Goal: Information Seeking & Learning: Learn about a topic

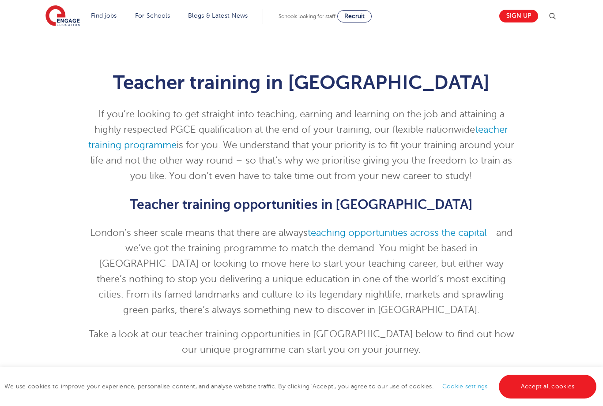
select select "GB"
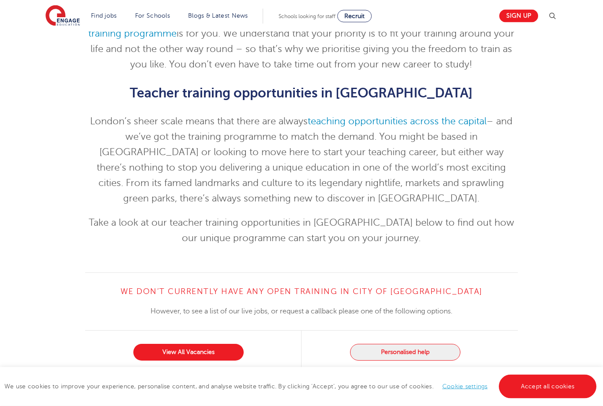
scroll to position [112, 0]
click at [211, 355] on link "View All Vacancies" at bounding box center [188, 352] width 110 height 17
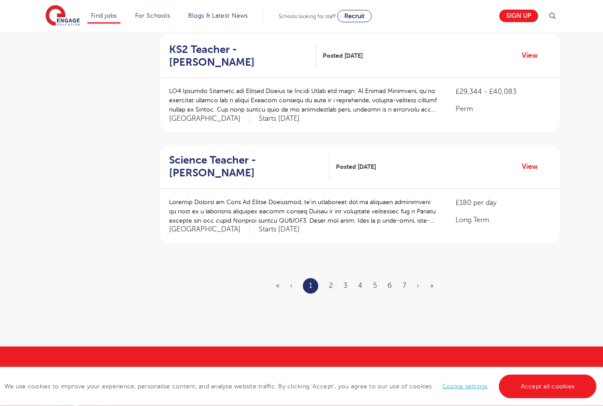
scroll to position [977, 0]
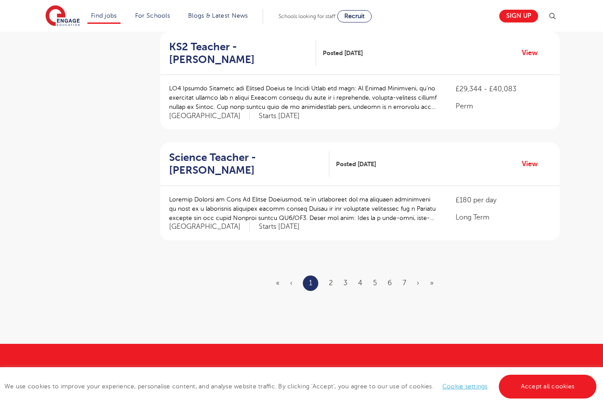
click at [333, 279] on link "2" at bounding box center [331, 283] width 4 height 8
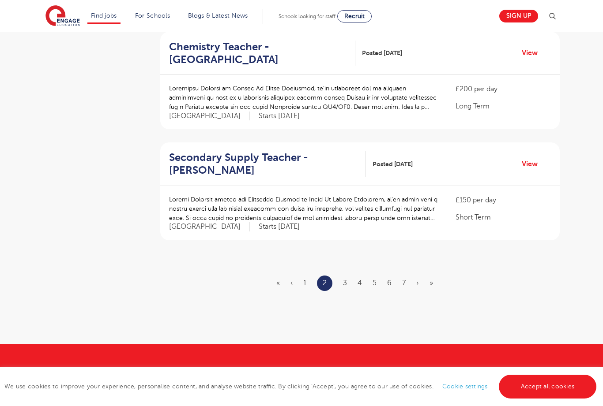
scroll to position [0, 0]
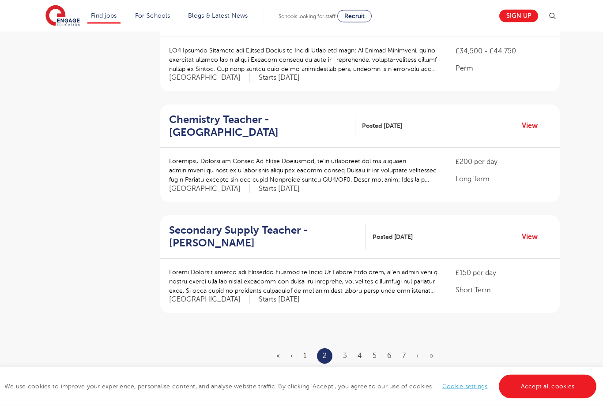
scroll to position [905, 0]
click at [346, 352] on link "3" at bounding box center [345, 356] width 4 height 8
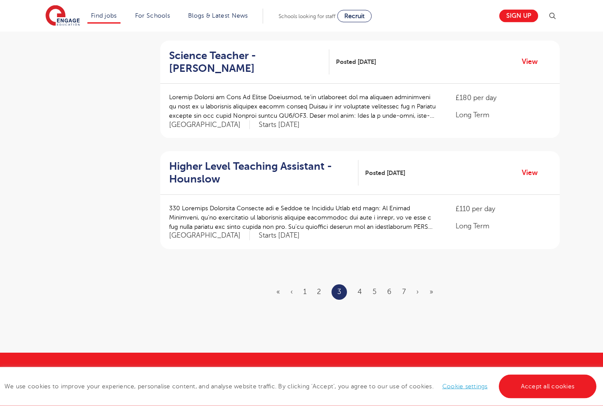
scroll to position [969, 0]
click at [358, 288] on link "4" at bounding box center [359, 292] width 4 height 8
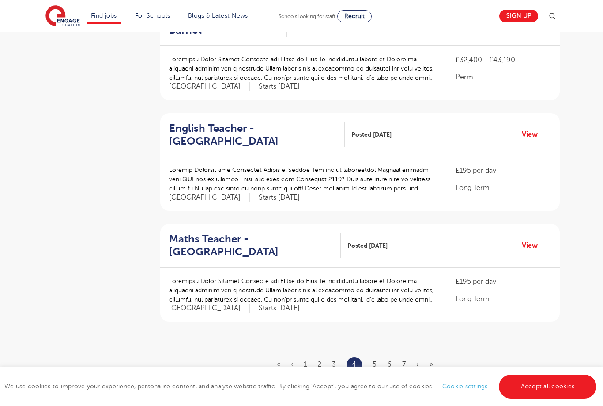
scroll to position [896, 0]
click at [375, 361] on link "5" at bounding box center [374, 365] width 4 height 8
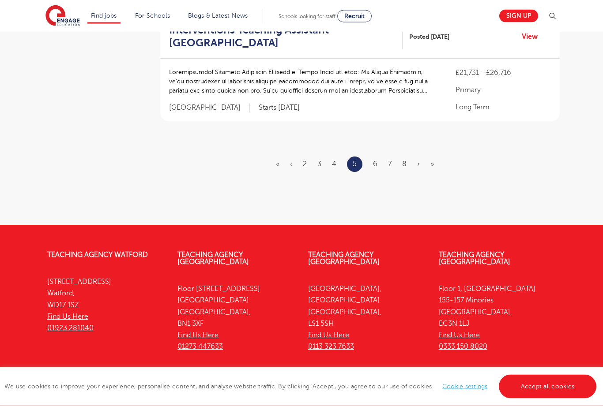
scroll to position [1164, 0]
click at [377, 160] on link "6" at bounding box center [375, 164] width 4 height 8
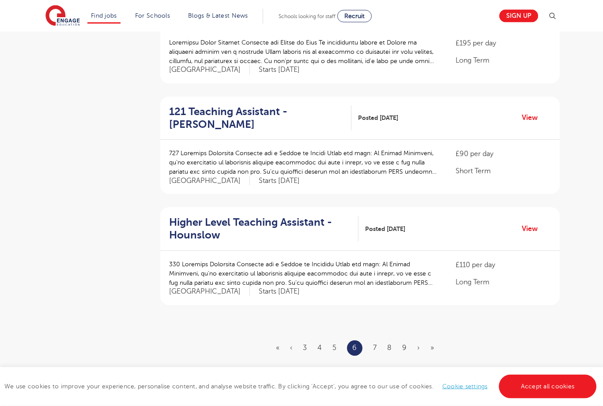
scroll to position [929, 0]
click at [376, 344] on link "7" at bounding box center [375, 348] width 4 height 8
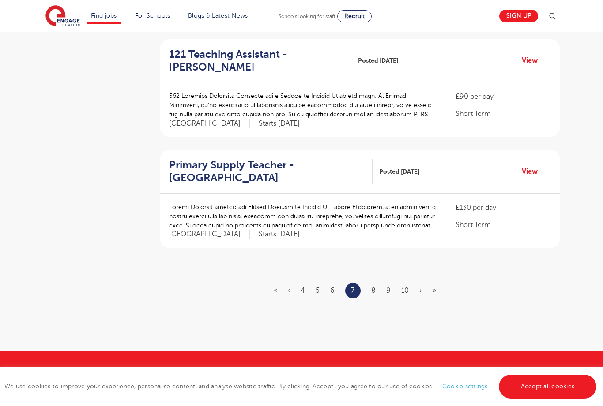
scroll to position [970, 0]
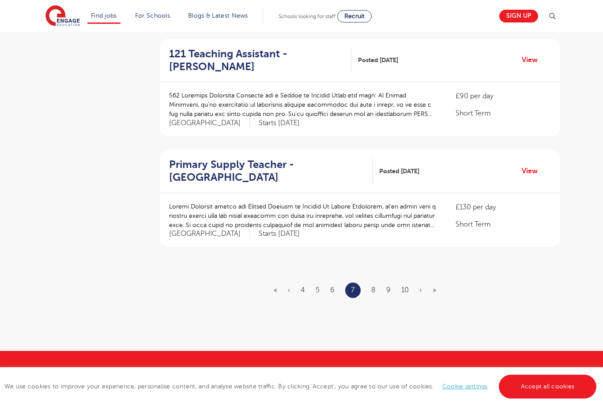
click at [374, 286] on link "8" at bounding box center [373, 290] width 4 height 8
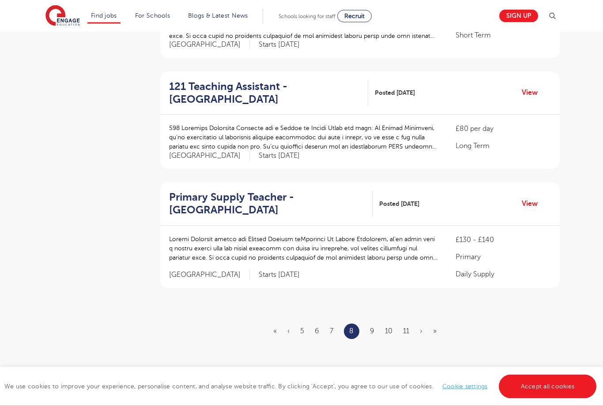
scroll to position [941, 0]
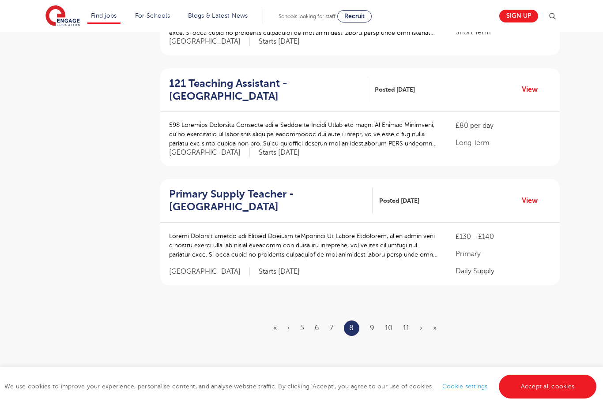
click at [373, 324] on link "9" at bounding box center [372, 328] width 4 height 8
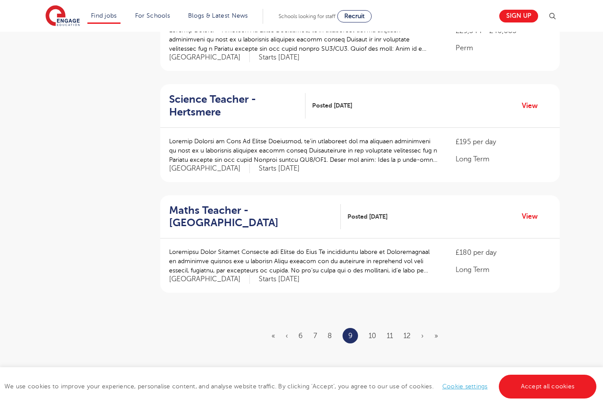
scroll to position [965, 0]
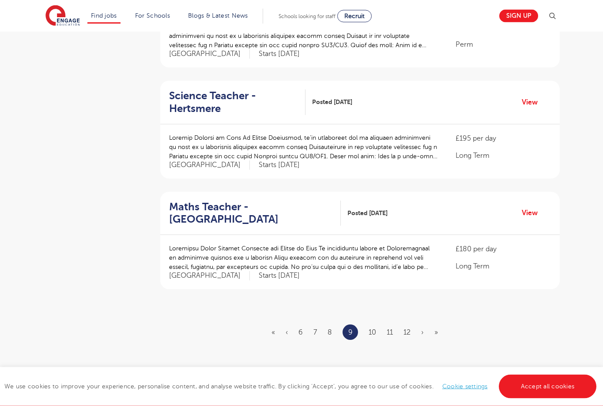
click at [374, 329] on link "10" at bounding box center [372, 333] width 8 height 8
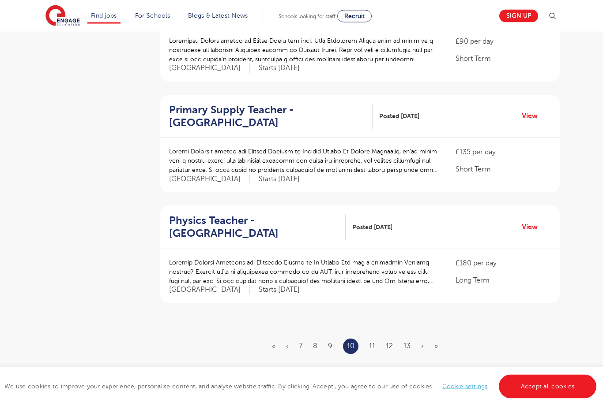
scroll to position [930, 0]
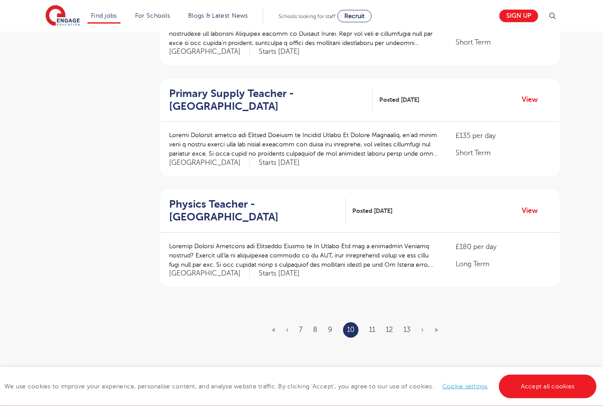
click at [373, 327] on link "11" at bounding box center [372, 331] width 6 height 8
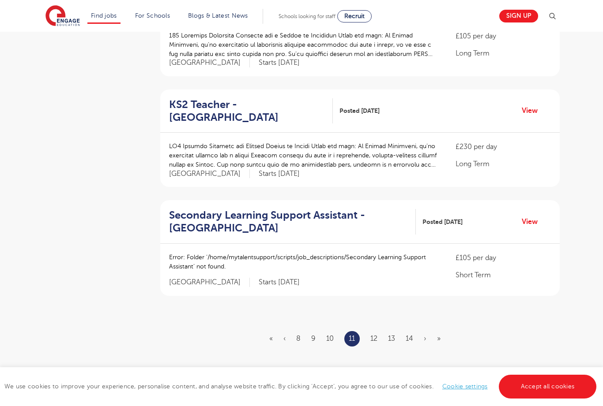
scroll to position [929, 0]
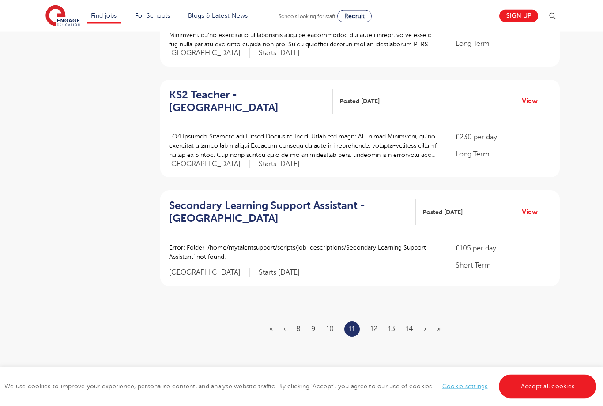
click at [376, 326] on link "12" at bounding box center [373, 330] width 7 height 8
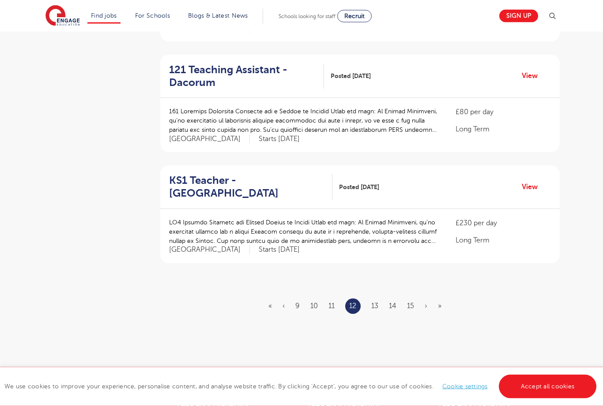
scroll to position [984, 0]
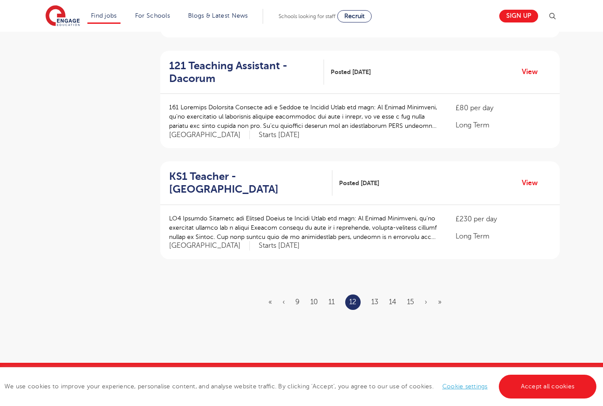
click at [375, 298] on link "13" at bounding box center [374, 302] width 7 height 8
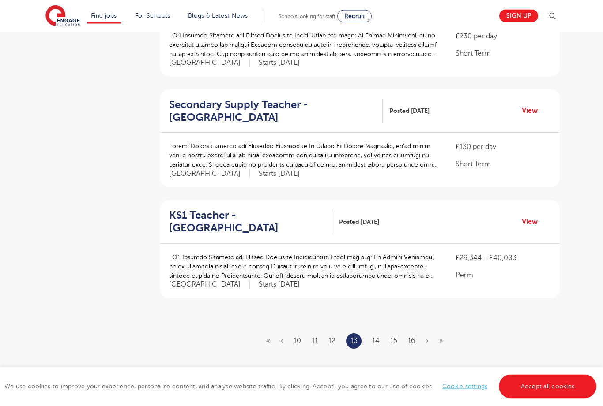
scroll to position [918, 0]
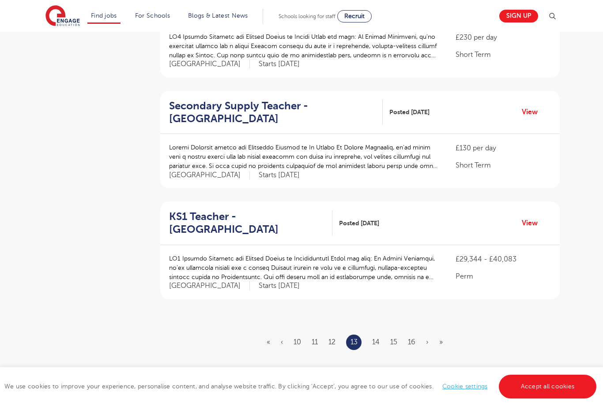
click at [373, 338] on link "14" at bounding box center [376, 342] width 8 height 8
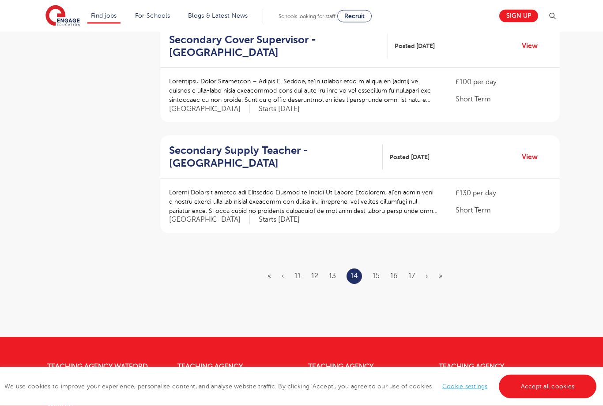
scroll to position [984, 0]
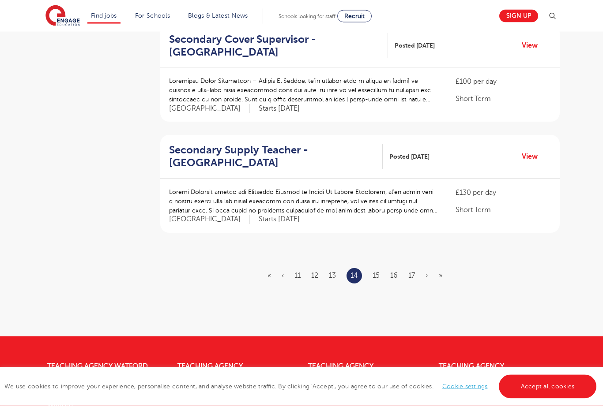
click at [372, 272] on link "15" at bounding box center [375, 276] width 7 height 8
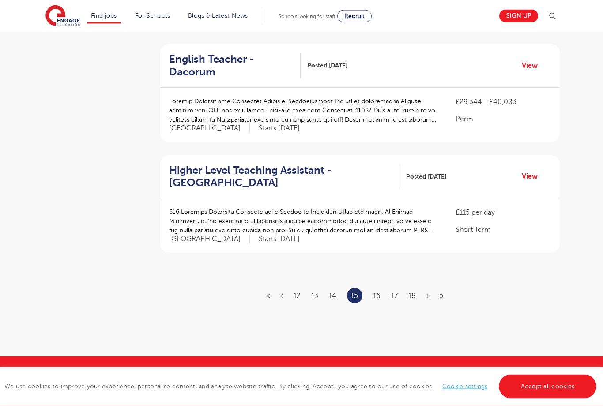
scroll to position [977, 0]
click at [380, 292] on link "16" at bounding box center [377, 296] width 8 height 8
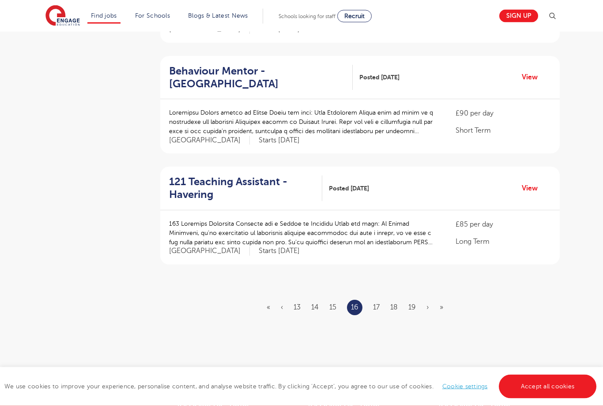
scroll to position [953, 0]
click at [379, 304] on link "17" at bounding box center [376, 308] width 7 height 8
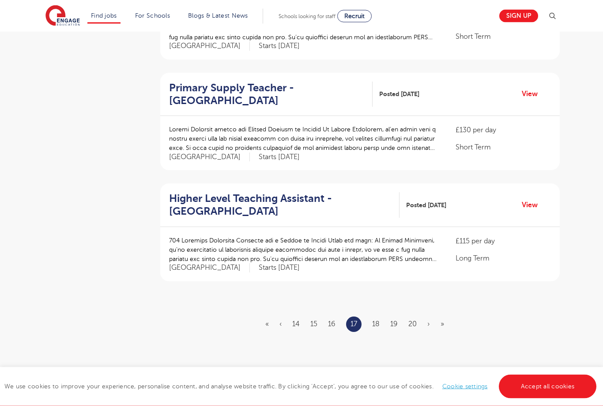
scroll to position [936, 0]
click at [373, 320] on link "18" at bounding box center [376, 324] width 8 height 8
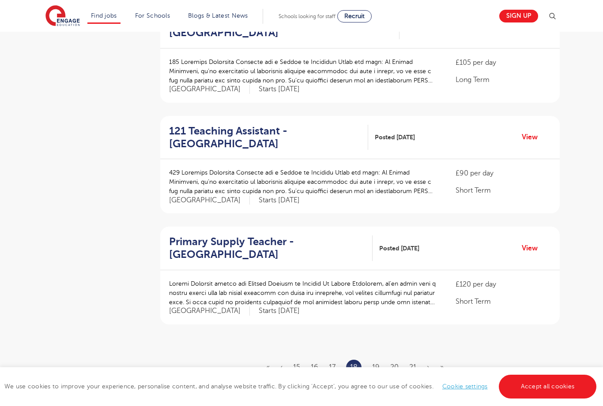
scroll to position [916, 0]
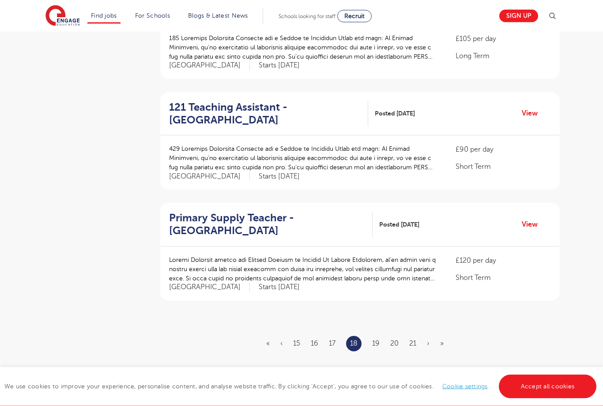
click at [377, 340] on link "19" at bounding box center [376, 344] width 8 height 8
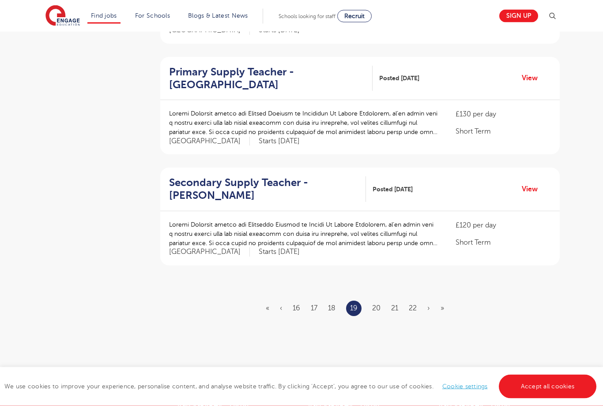
scroll to position [957, 0]
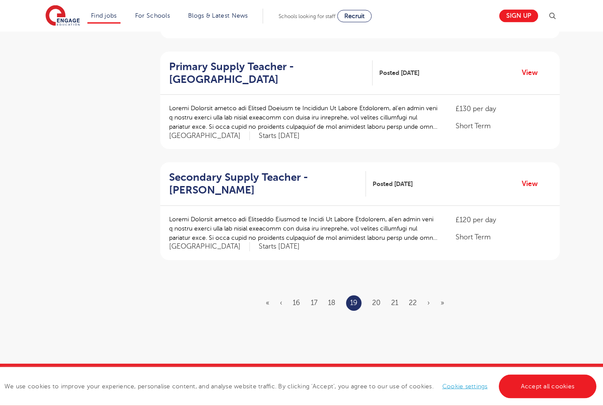
click at [373, 300] on link "20" at bounding box center [376, 304] width 8 height 8
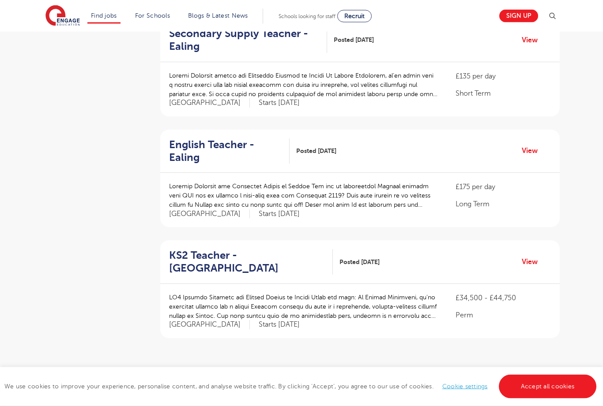
scroll to position [880, 0]
click at [378, 376] on link "21" at bounding box center [375, 380] width 7 height 8
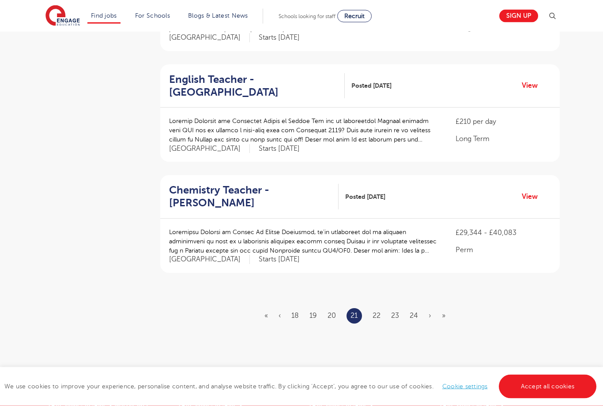
scroll to position [943, 0]
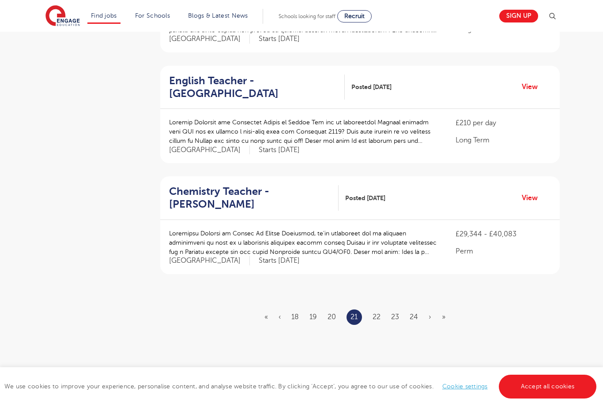
click at [380, 313] on link "22" at bounding box center [376, 317] width 8 height 8
